Goal: Task Accomplishment & Management: Manage account settings

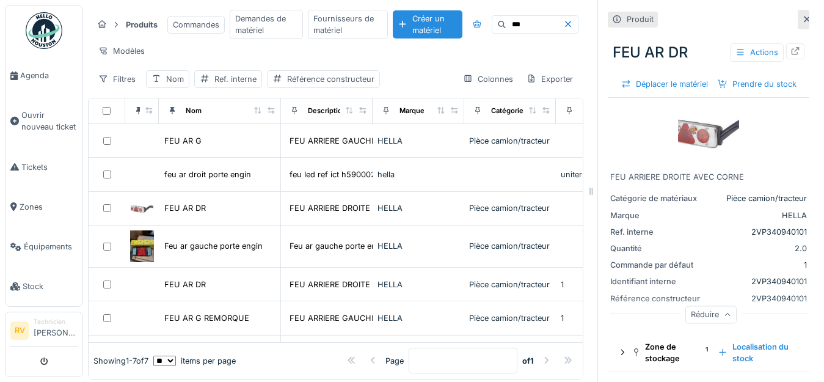
click at [804, 21] on icon at bounding box center [807, 19] width 6 height 6
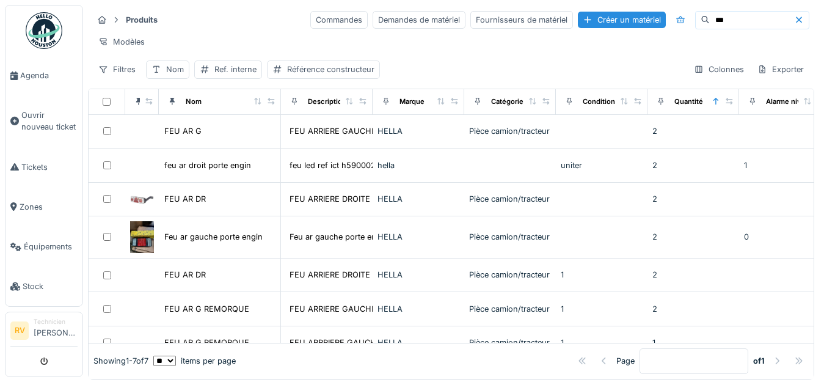
drag, startPoint x: 680, startPoint y: 22, endPoint x: 652, endPoint y: 21, distance: 27.5
click at [695, 21] on div "***" at bounding box center [752, 20] width 114 height 18
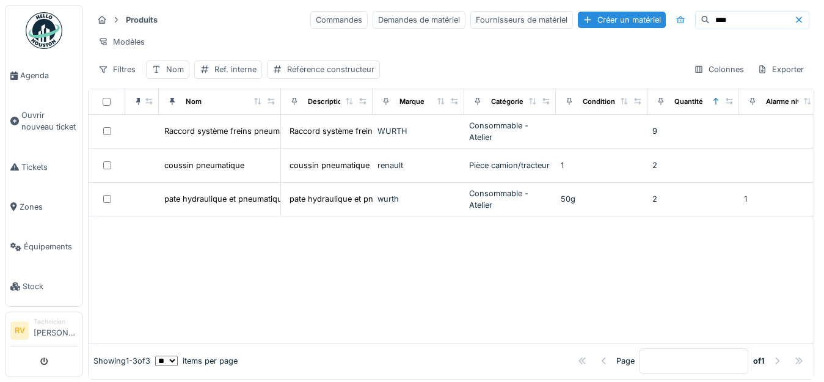
drag, startPoint x: 700, startPoint y: 20, endPoint x: 647, endPoint y: 20, distance: 53.1
click at [695, 20] on div "****" at bounding box center [752, 20] width 114 height 18
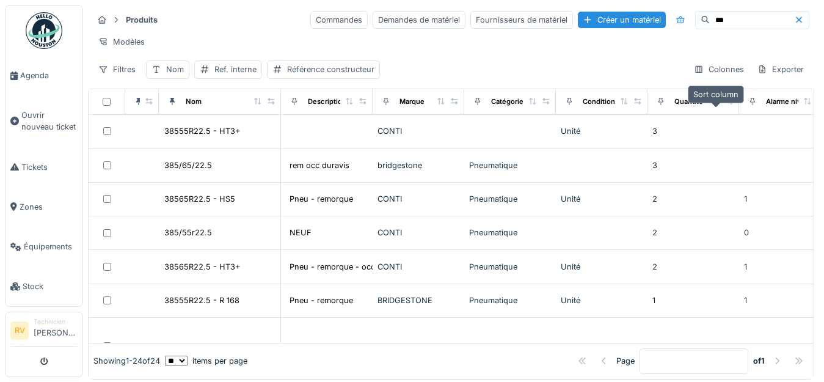
type input "***"
click at [715, 104] on icon at bounding box center [715, 101] width 9 height 7
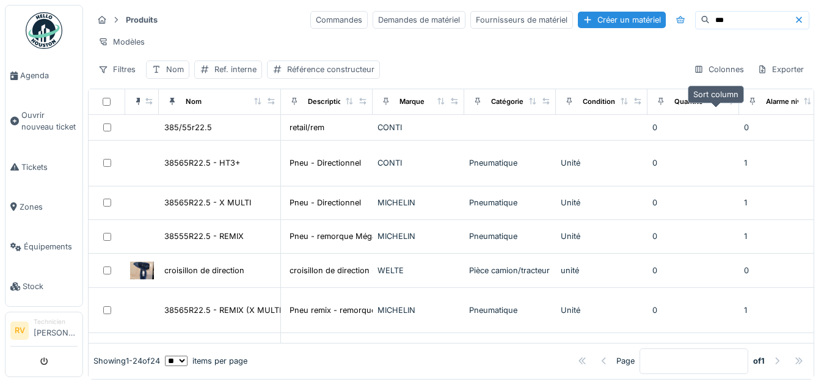
click at [714, 104] on icon at bounding box center [715, 101] width 5 height 7
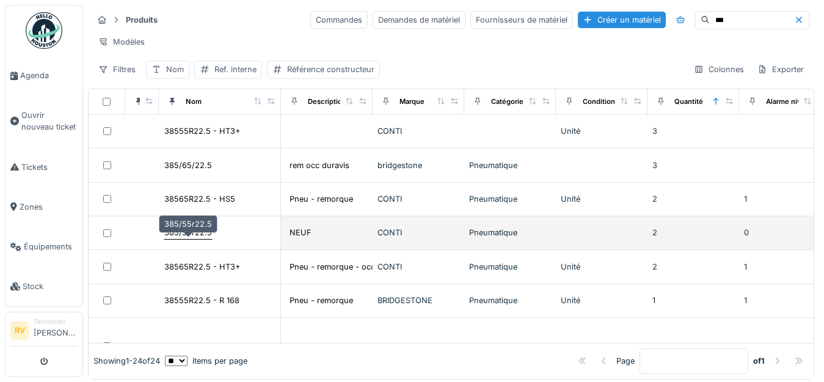
click at [199, 238] on div "385/55r22.5" at bounding box center [188, 233] width 48 height 12
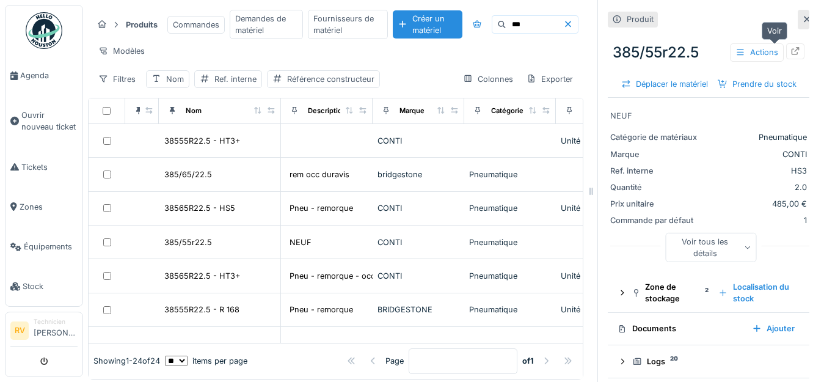
click at [791, 49] on icon at bounding box center [795, 51] width 8 height 8
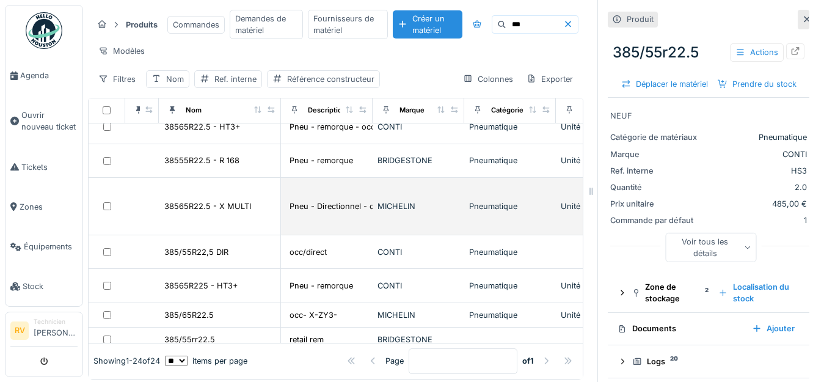
scroll to position [187, 0]
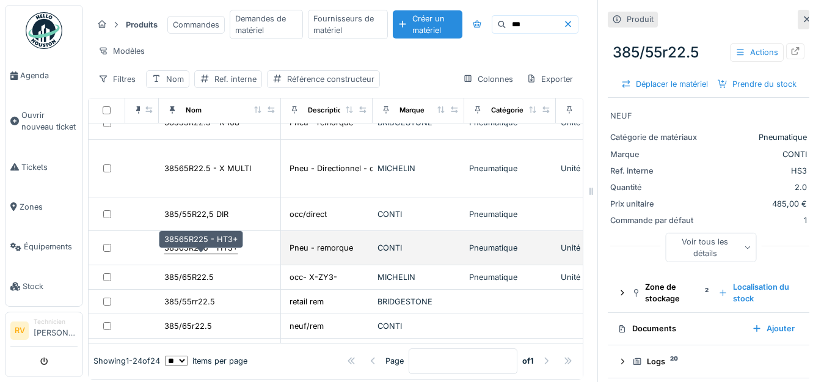
click at [187, 253] on div "38565R225 - HT3+" at bounding box center [200, 248] width 73 height 12
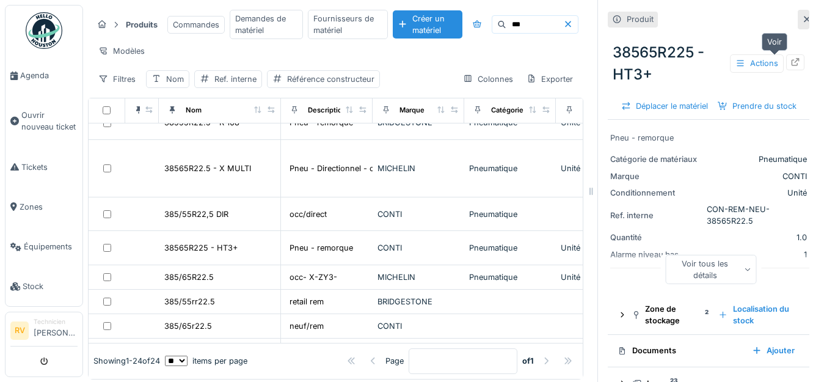
click at [791, 65] on icon at bounding box center [795, 62] width 8 height 8
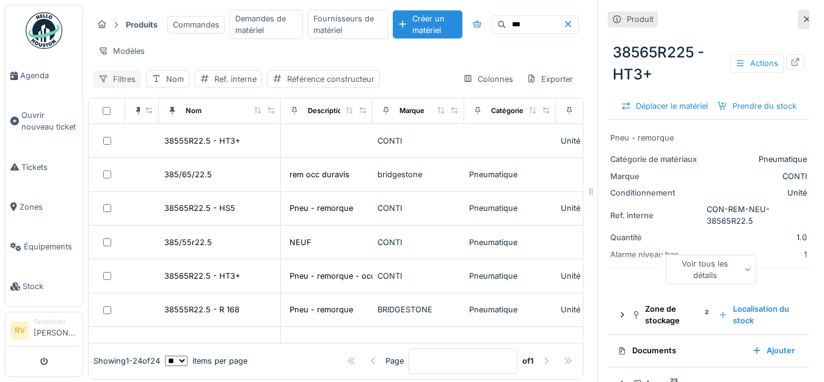
click at [120, 86] on div "Filtres" at bounding box center [117, 79] width 48 height 18
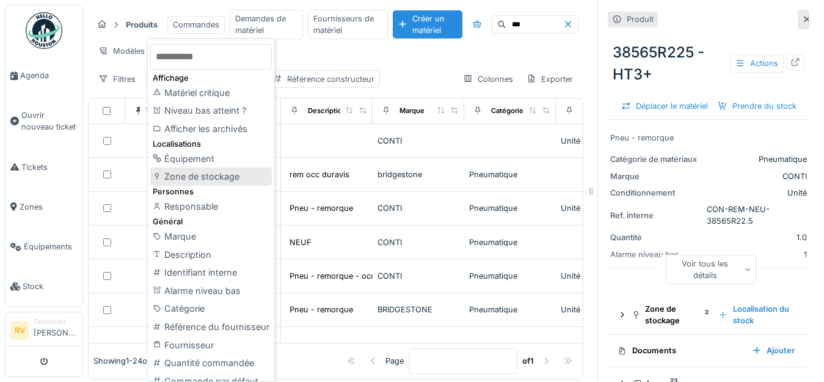
click at [186, 175] on div "Zone de stockage" at bounding box center [211, 176] width 122 height 18
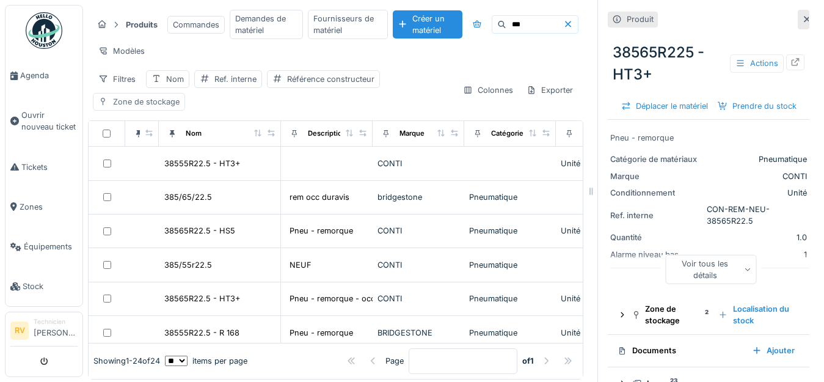
click at [161, 107] on div "Zone de stockage" at bounding box center [146, 102] width 67 height 12
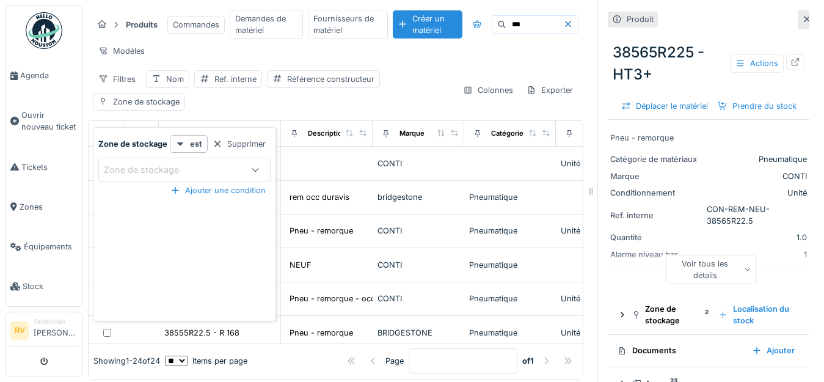
click at [173, 169] on div "Zone de stockage" at bounding box center [150, 169] width 92 height 13
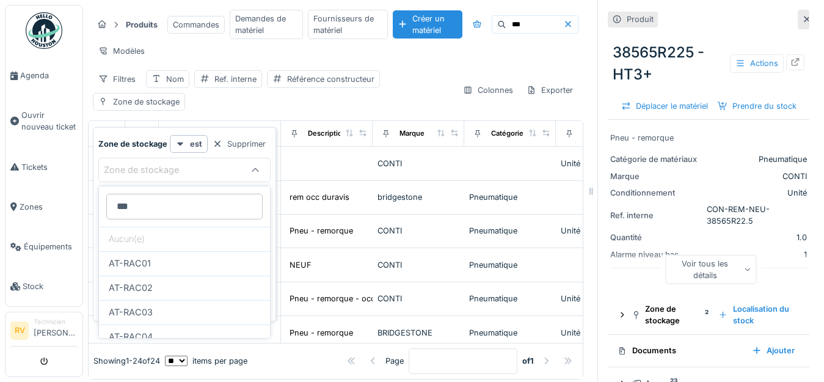
scroll to position [252, 0]
type stockage_A5NjI "***"
type input "***"
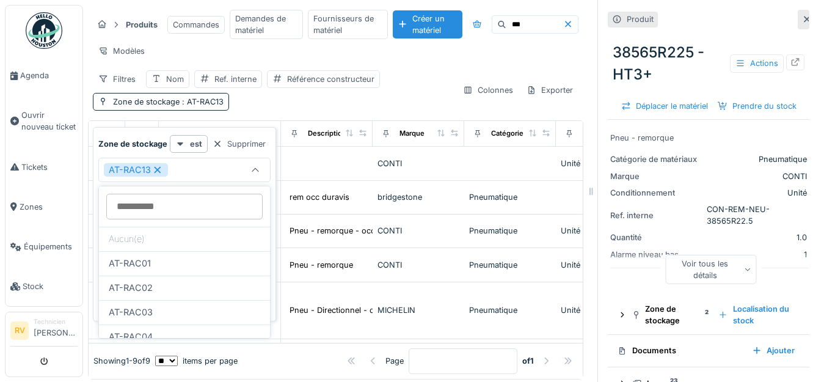
click at [310, 111] on div "Filtres Nom Ref. interne Référence constructeur Zone de stockage : AT-RAC13" at bounding box center [273, 90] width 360 height 40
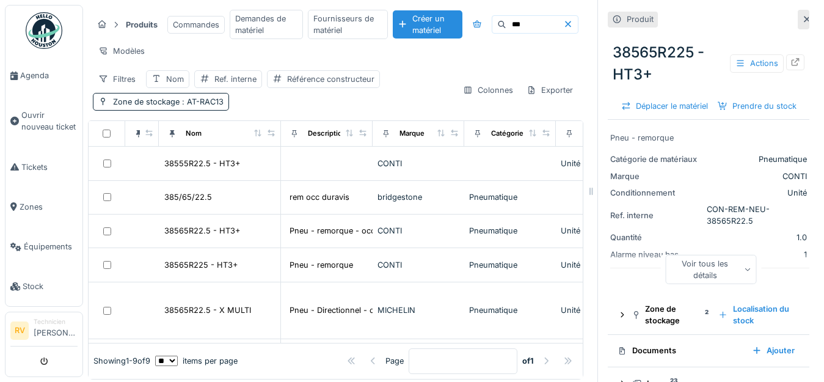
click at [802, 21] on icon at bounding box center [807, 19] width 10 height 8
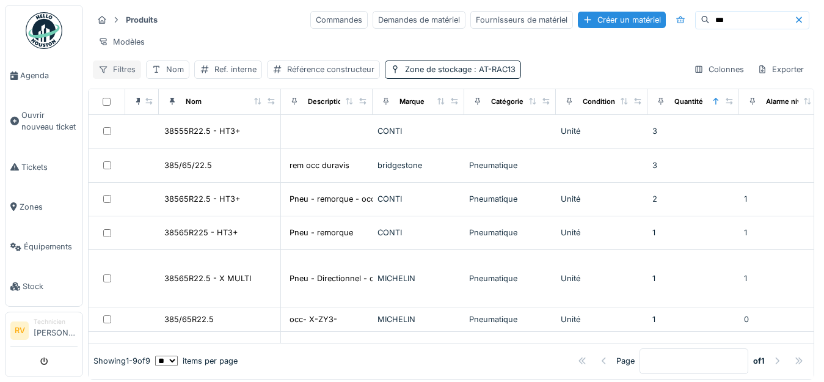
click at [120, 78] on div "Filtres" at bounding box center [117, 69] width 48 height 18
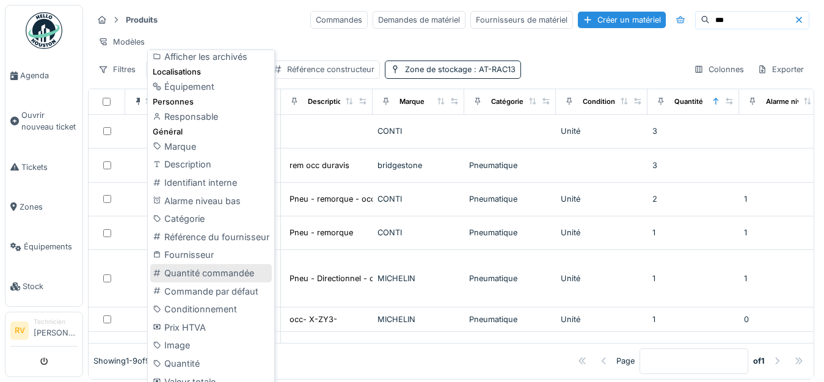
scroll to position [13, 0]
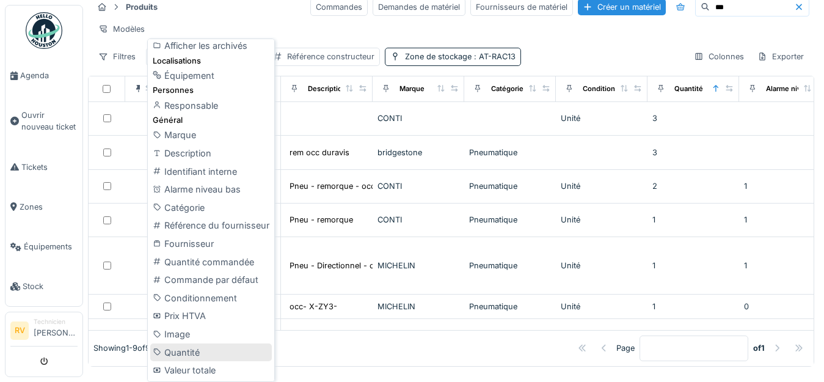
click at [187, 352] on div "Quantité" at bounding box center [211, 352] width 122 height 18
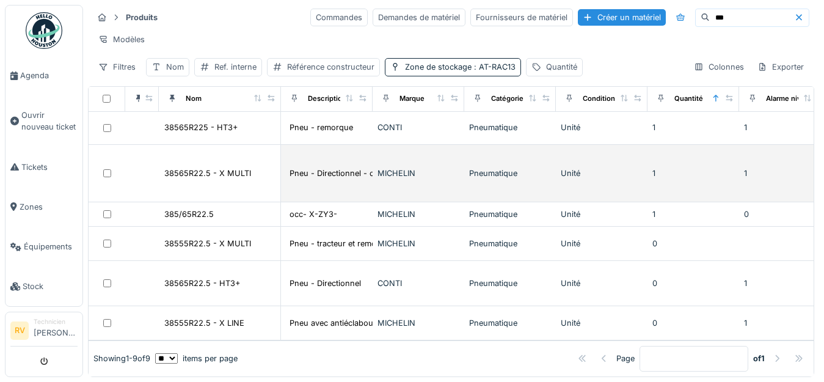
scroll to position [134, 0]
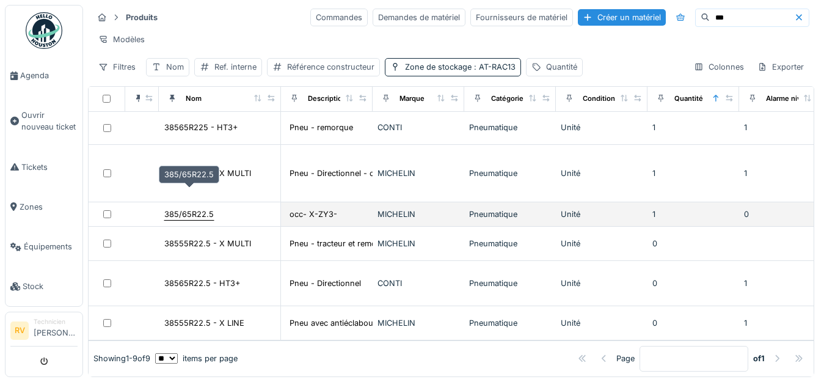
click at [205, 208] on div "385/65R22.5" at bounding box center [188, 214] width 49 height 12
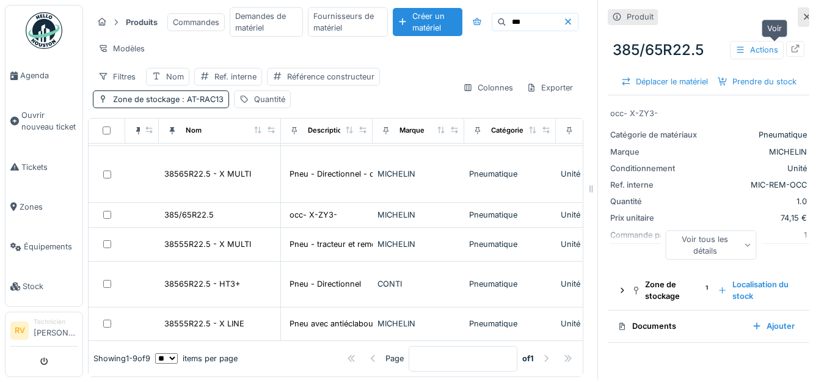
click at [790, 45] on icon at bounding box center [795, 49] width 10 height 8
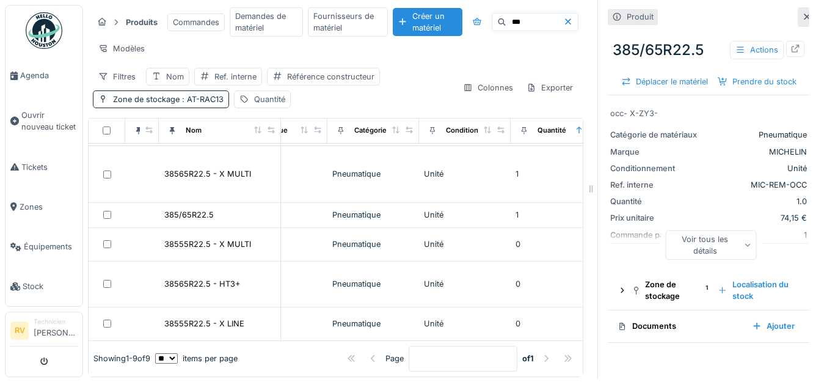
scroll to position [134, 139]
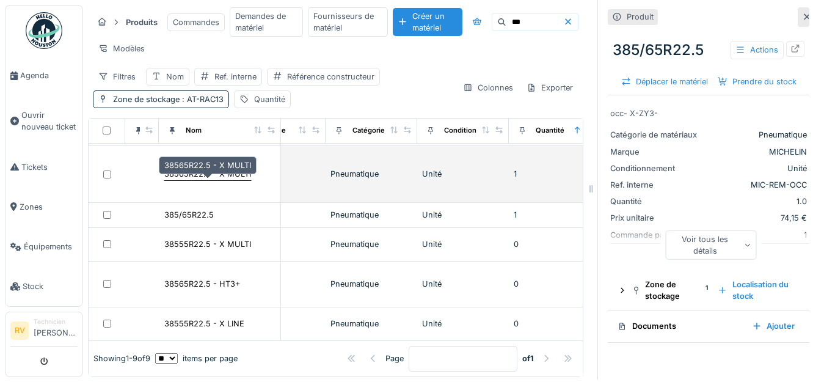
click at [235, 175] on div "38565R22.5 - X MULTI" at bounding box center [207, 174] width 87 height 12
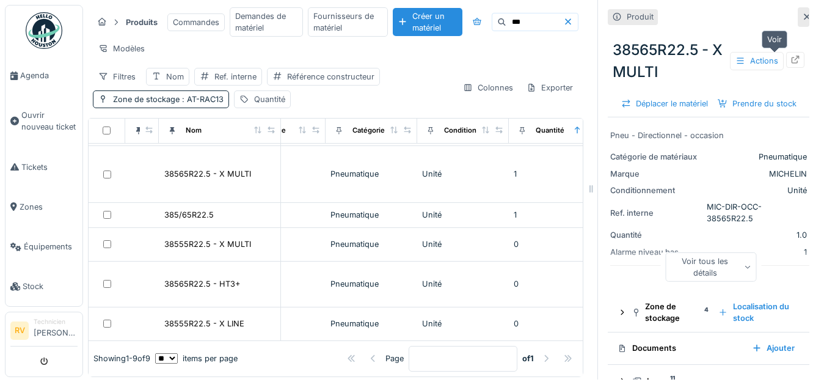
click at [791, 56] on icon at bounding box center [795, 60] width 8 height 8
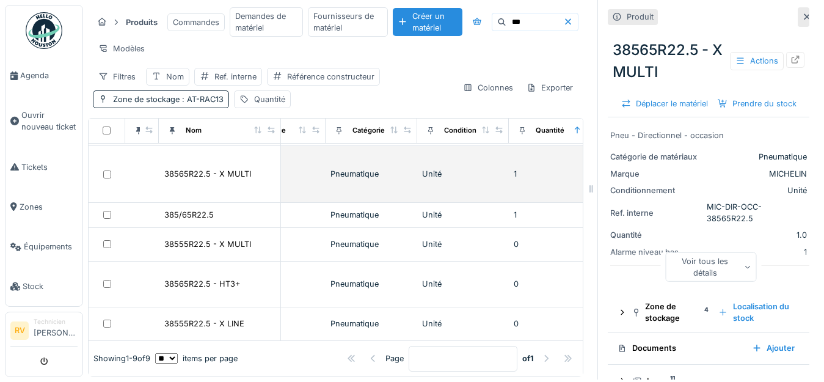
click at [263, 178] on div "38565R22.5 - X MULTI" at bounding box center [220, 173] width 112 height 13
click at [237, 172] on div "38565R22.5 - X MULTI" at bounding box center [207, 174] width 87 height 12
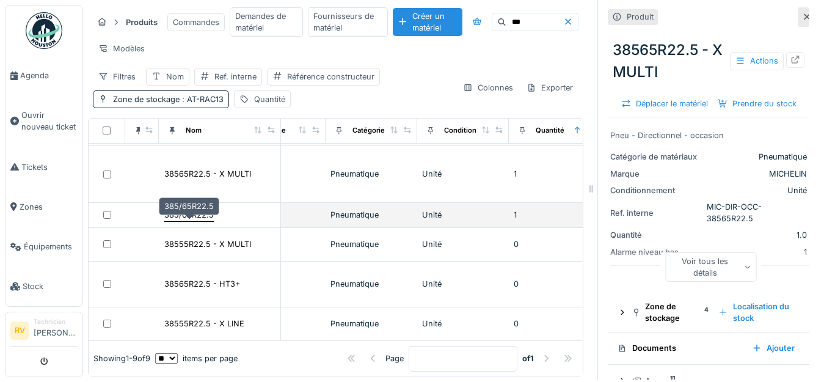
click at [202, 215] on div "385/65R22.5" at bounding box center [188, 215] width 49 height 12
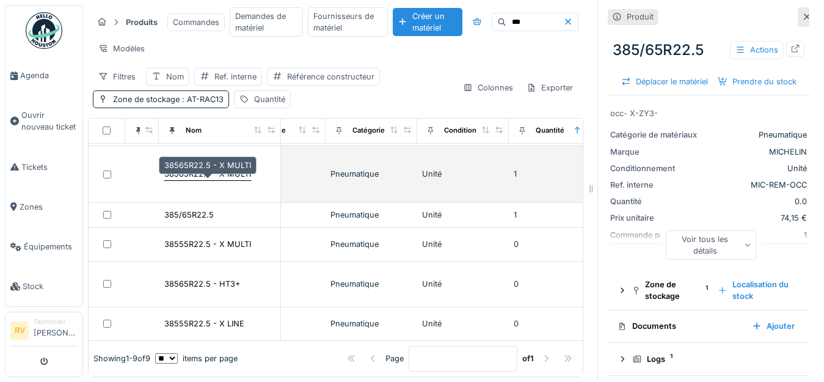
click at [215, 173] on div "38565R22.5 - X MULTI" at bounding box center [207, 174] width 87 height 12
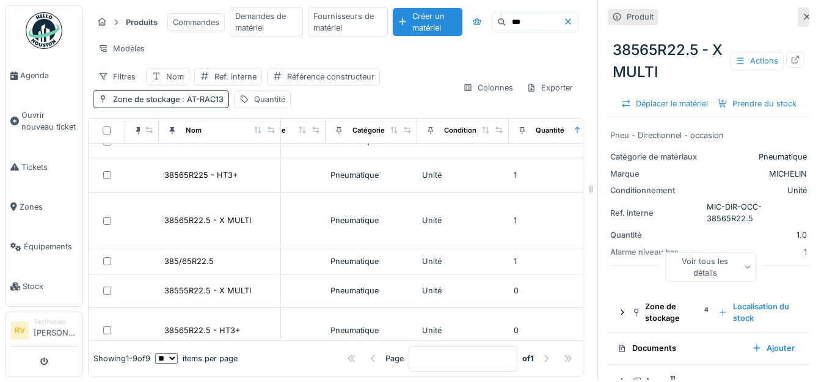
scroll to position [72, 139]
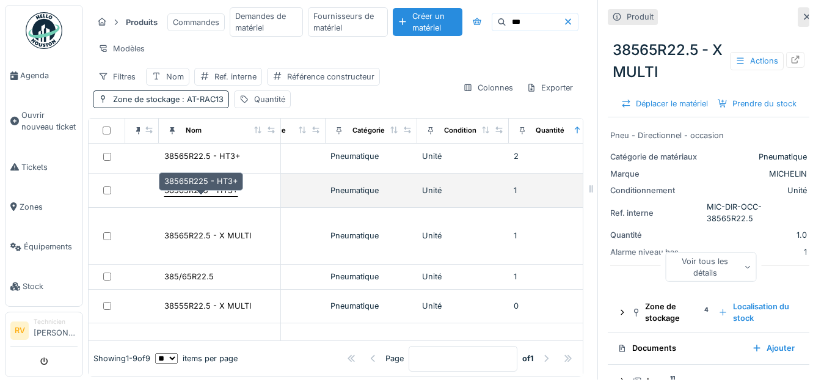
click at [228, 191] on div "38565R225 - HT3+" at bounding box center [200, 190] width 73 height 12
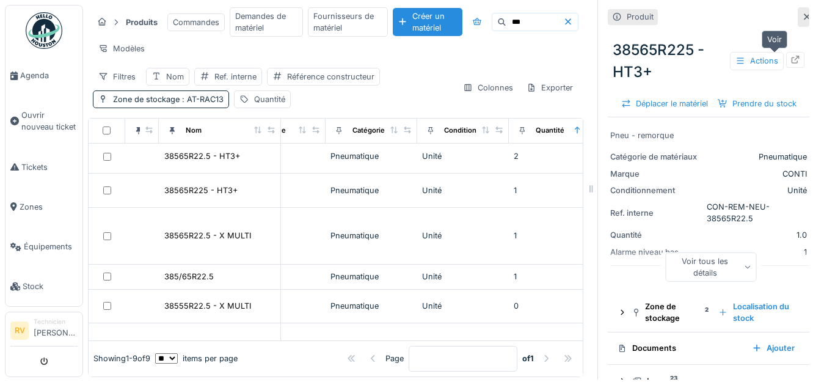
click at [791, 56] on icon at bounding box center [795, 60] width 8 height 8
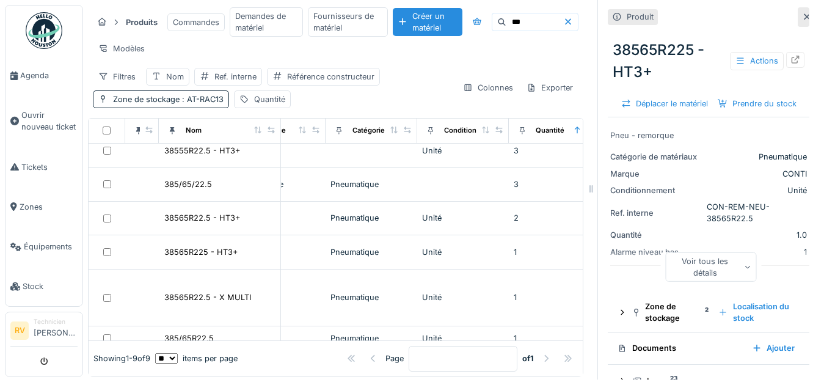
scroll to position [9, 139]
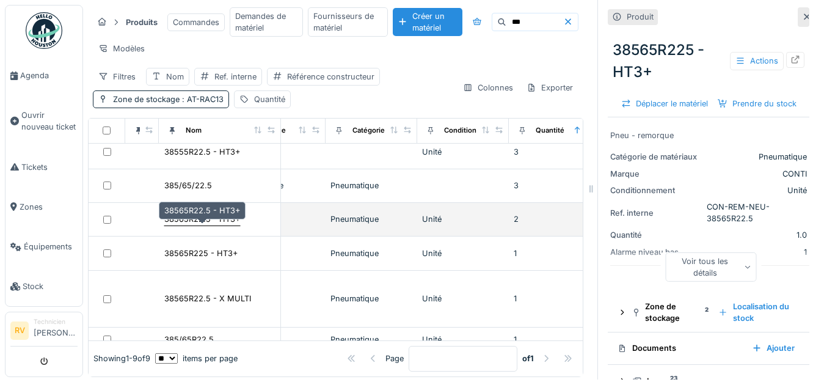
click at [201, 220] on div "38565R22.5 - HT3+" at bounding box center [202, 219] width 76 height 12
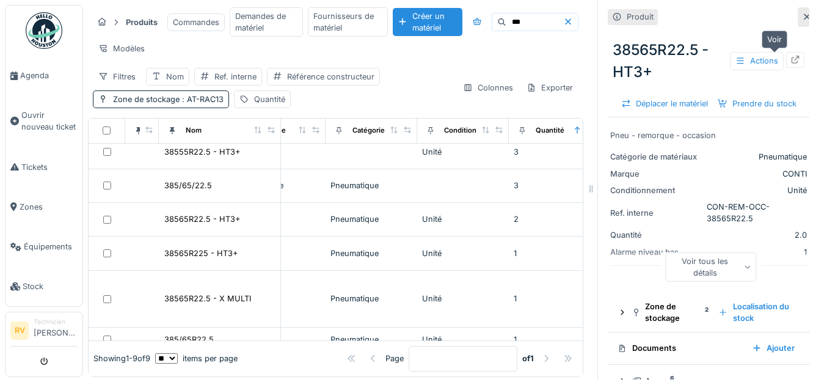
click at [791, 56] on icon at bounding box center [795, 60] width 8 height 8
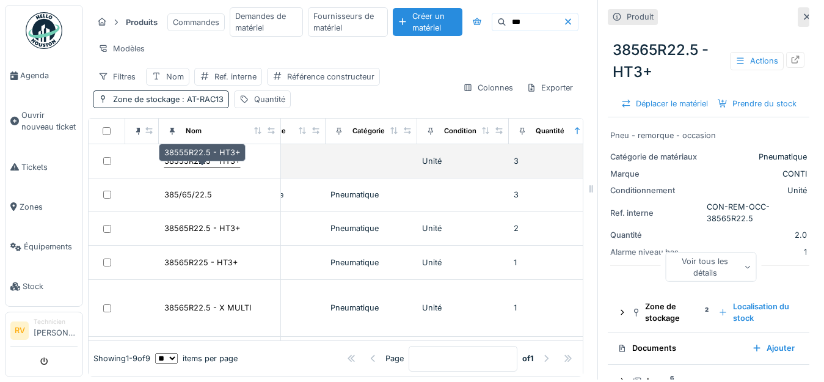
click at [228, 162] on div "38555R22.5 - HT3+" at bounding box center [202, 161] width 76 height 12
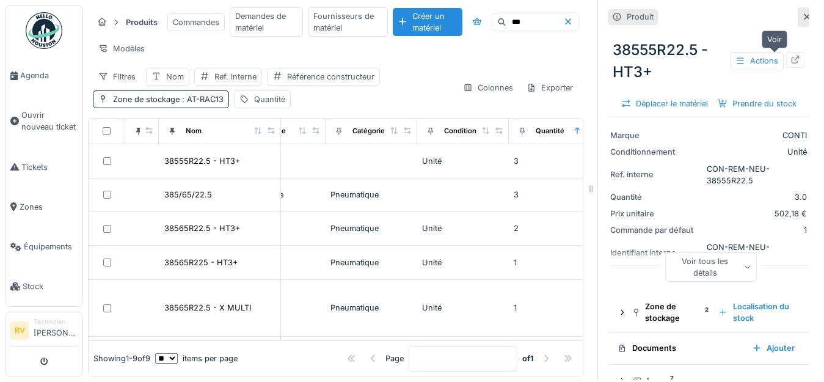
click at [791, 56] on icon at bounding box center [795, 60] width 8 height 8
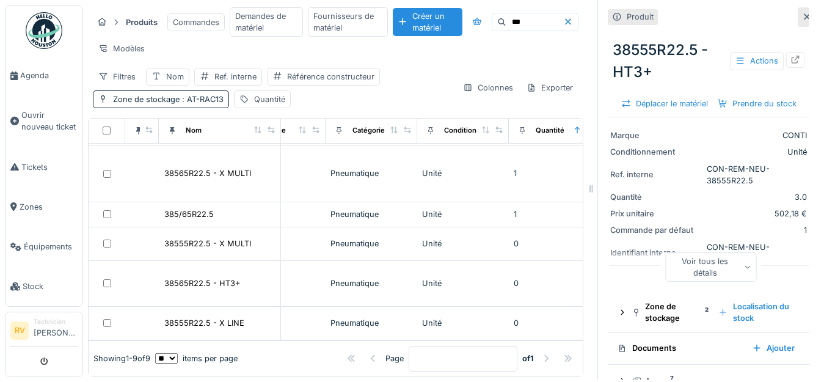
scroll to position [0, 139]
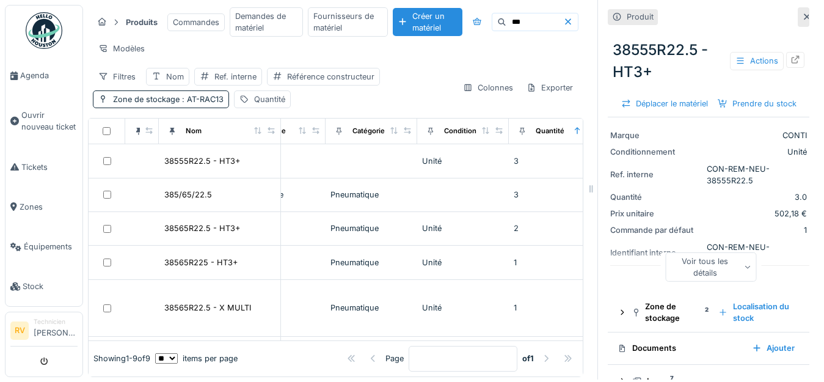
click at [506, 13] on input "***" at bounding box center [534, 21] width 57 height 17
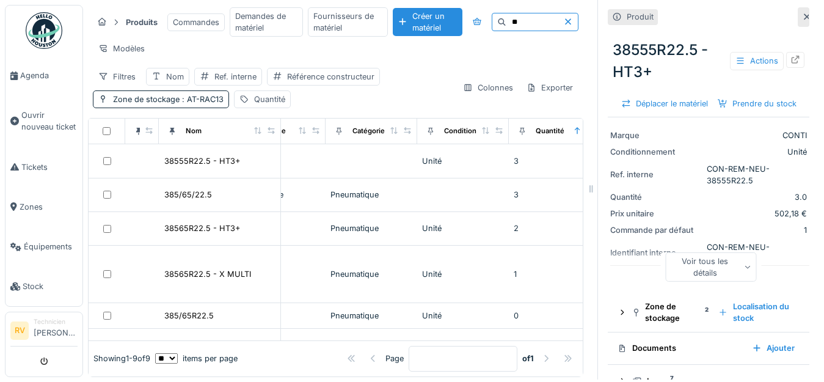
type input "***"
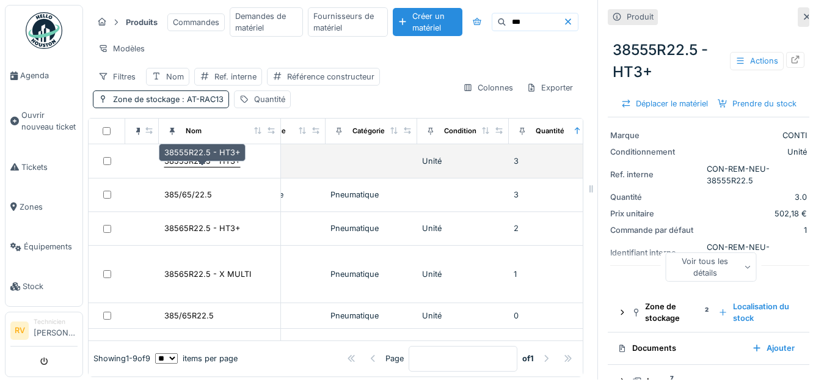
click at [189, 161] on div "38555R22.5 - HT3+" at bounding box center [202, 161] width 76 height 12
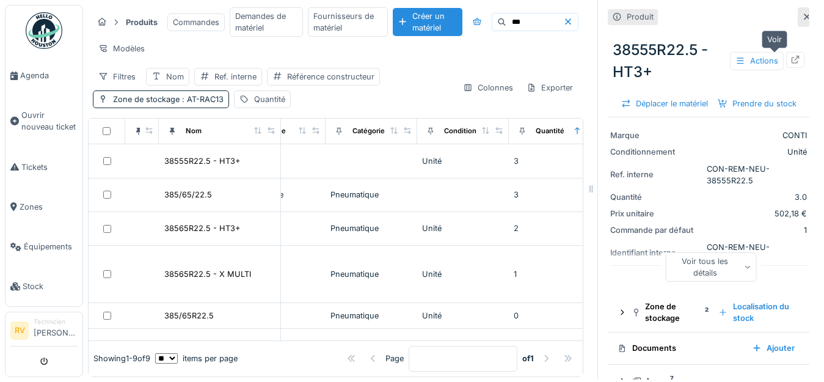
click at [790, 54] on div at bounding box center [795, 60] width 10 height 12
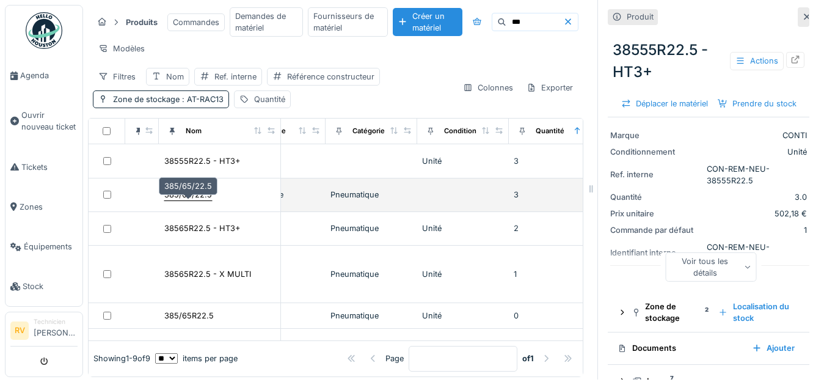
click at [192, 195] on div "385/65/22.5" at bounding box center [188, 195] width 48 height 12
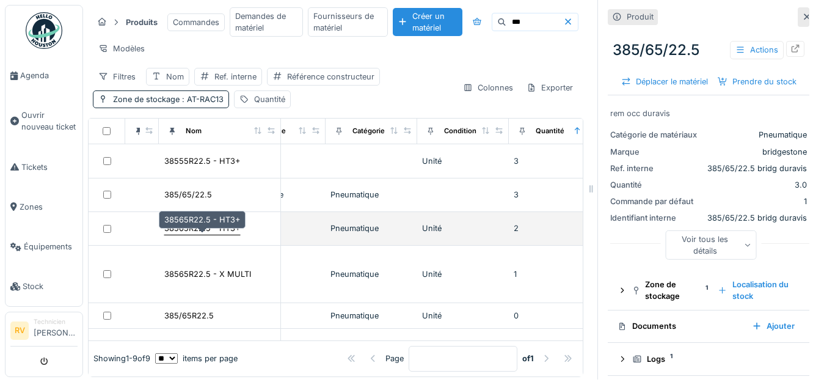
click at [220, 229] on div "38565R22.5 - HT3+" at bounding box center [202, 228] width 76 height 12
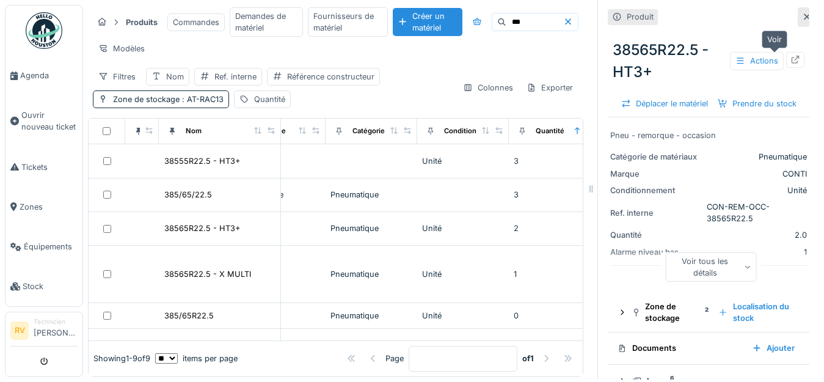
click at [791, 56] on icon at bounding box center [795, 60] width 8 height 8
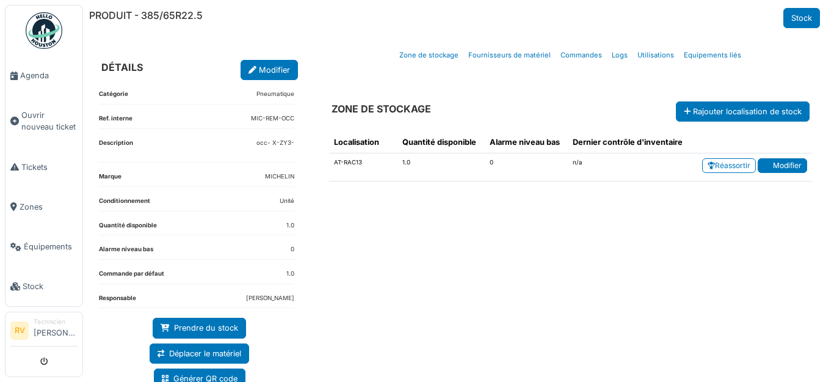
click at [771, 164] on link "Modifier" at bounding box center [782, 165] width 49 height 15
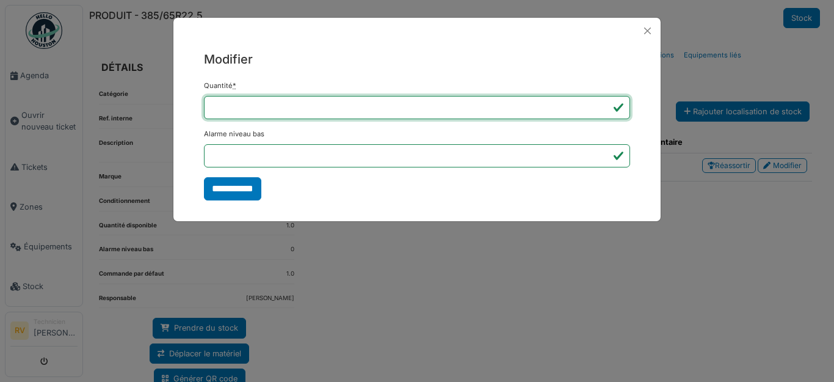
drag, startPoint x: 230, startPoint y: 107, endPoint x: 195, endPoint y: 106, distance: 34.2
click at [195, 106] on div "**********" at bounding box center [416, 125] width 487 height 162
type input "*"
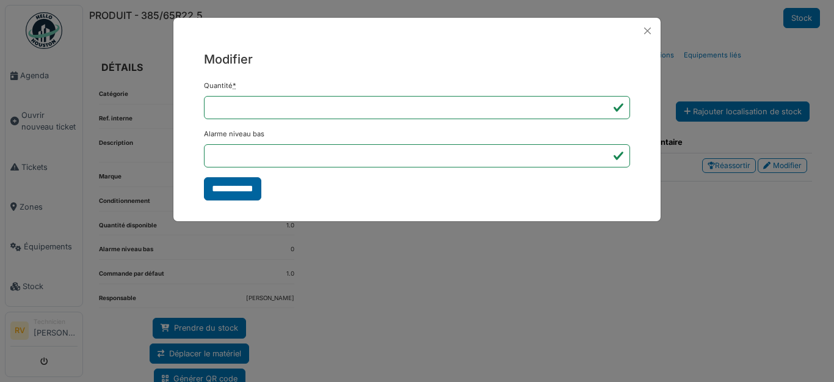
click at [242, 190] on input "**********" at bounding box center [232, 188] width 57 height 23
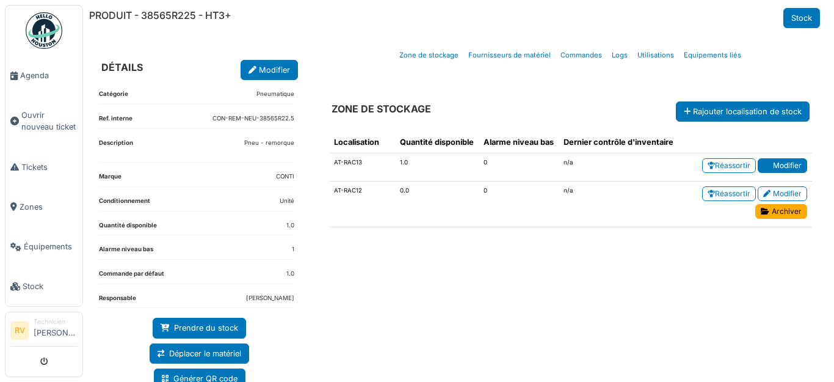
click at [771, 165] on link "Modifier" at bounding box center [782, 165] width 49 height 15
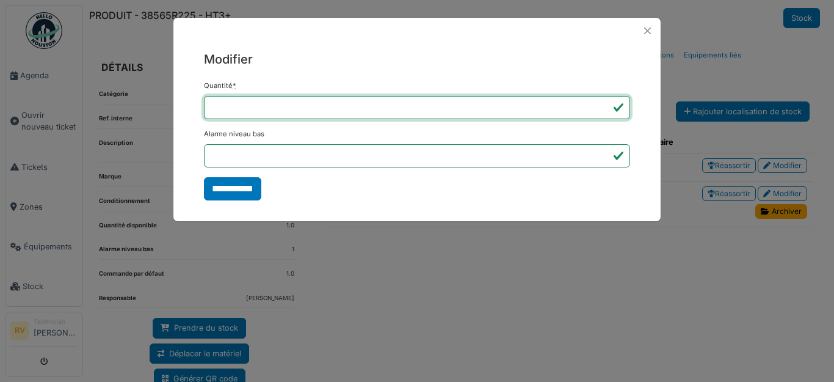
drag, startPoint x: 247, startPoint y: 106, endPoint x: 169, endPoint y: 102, distance: 77.7
click at [169, 102] on div "**********" at bounding box center [417, 191] width 834 height 382
type input "*"
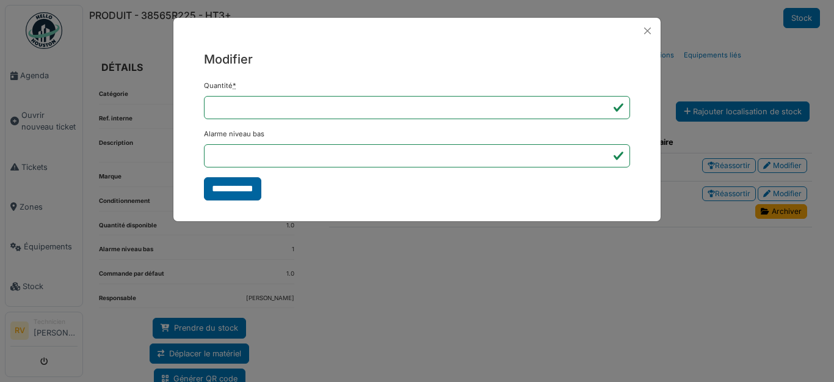
click at [236, 192] on input "**********" at bounding box center [232, 188] width 57 height 23
